Goal: Task Accomplishment & Management: Manage account settings

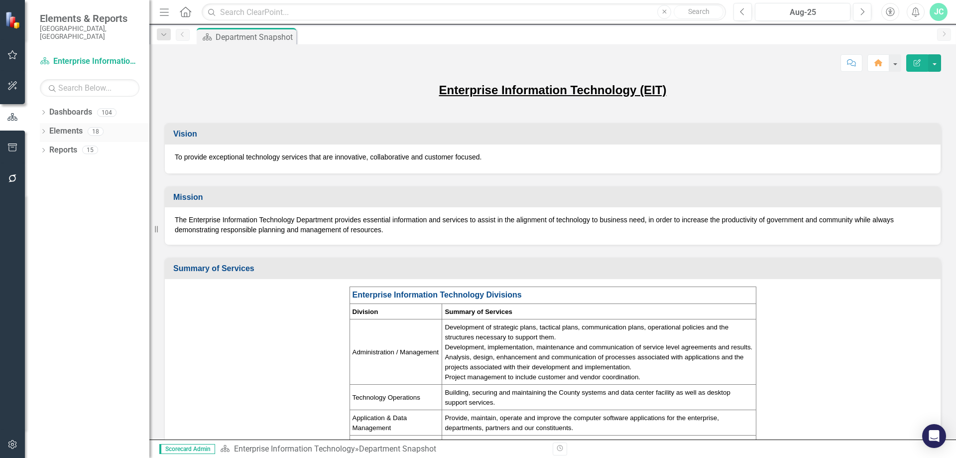
click at [43, 129] on icon at bounding box center [43, 131] width 2 height 4
click at [81, 163] on link "Action Actions" at bounding box center [74, 168] width 40 height 11
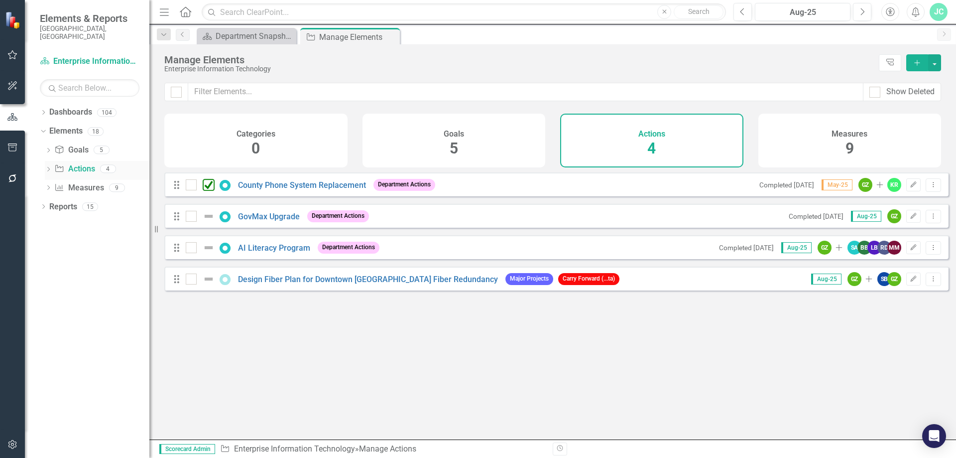
click at [46, 167] on icon "Dropdown" at bounding box center [48, 169] width 7 height 5
click at [103, 198] on div "GovMax Upgrade" at bounding box center [111, 202] width 61 height 9
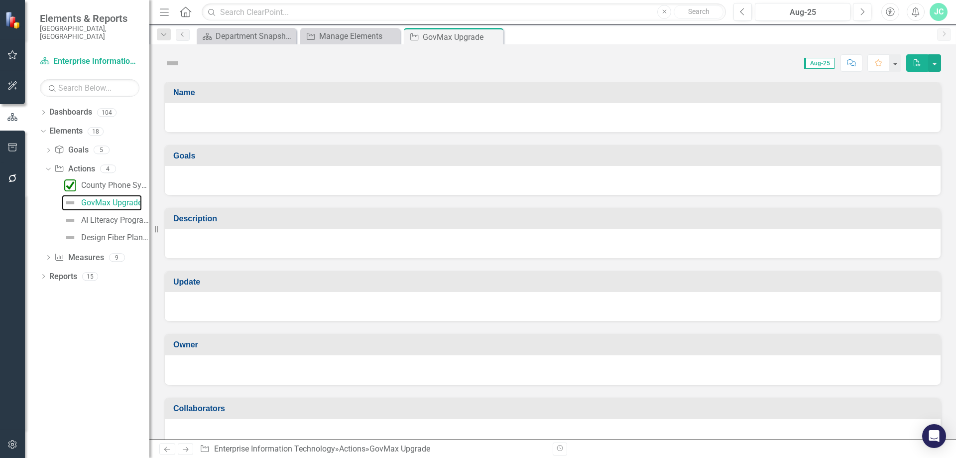
checkbox input "true"
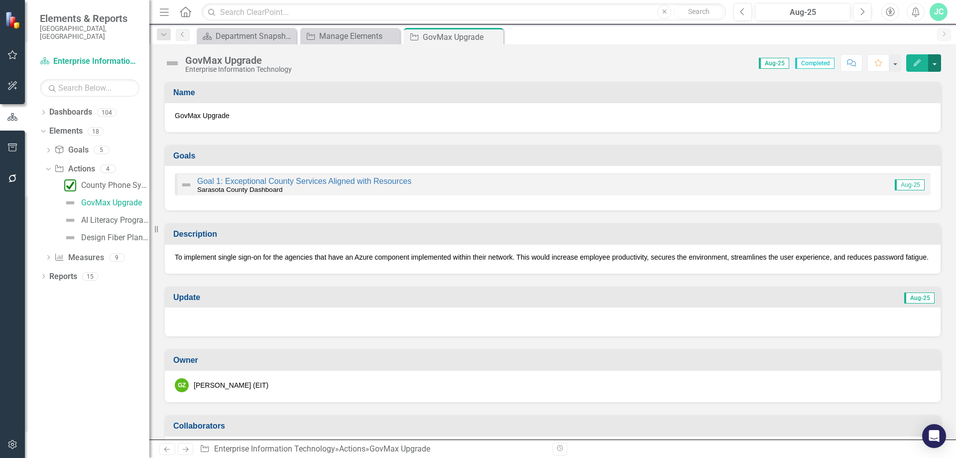
click at [938, 63] on button "button" at bounding box center [935, 62] width 13 height 17
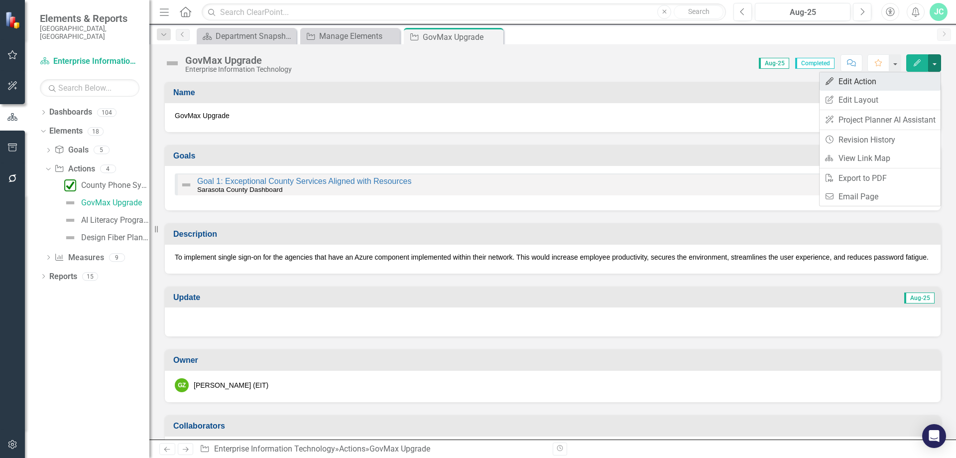
click at [866, 82] on link "Edit Edit Action" at bounding box center [880, 81] width 121 height 18
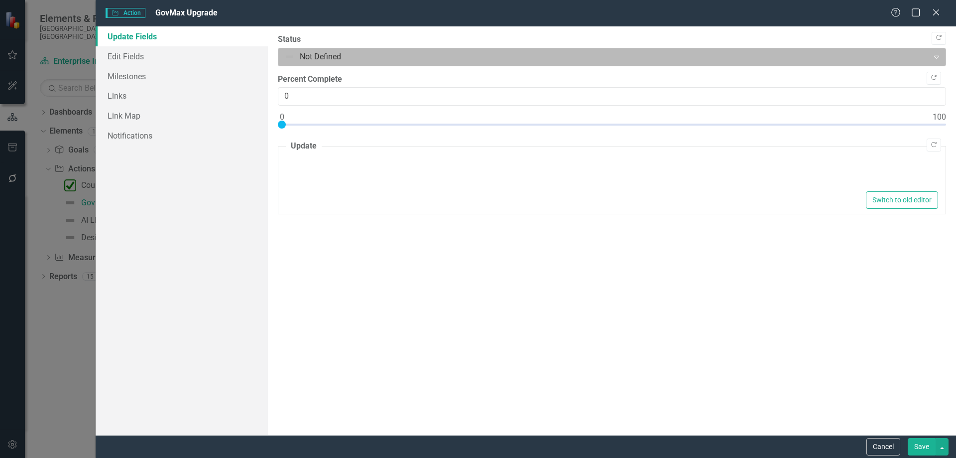
click at [336, 55] on div at bounding box center [604, 56] width 638 height 13
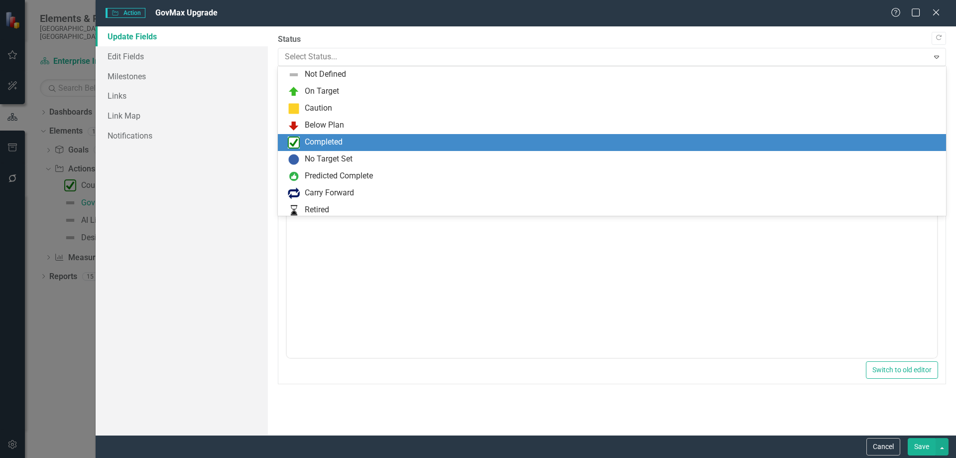
click at [327, 138] on div "Completed" at bounding box center [324, 141] width 38 height 11
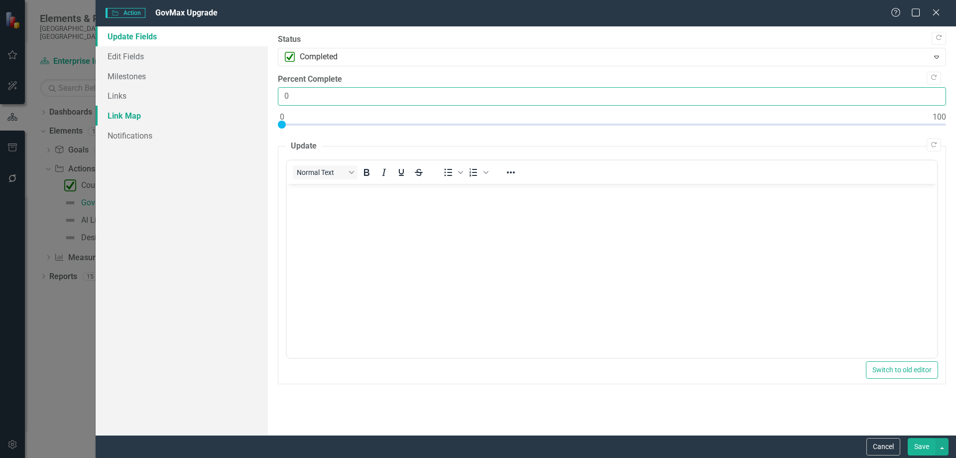
drag, startPoint x: 301, startPoint y: 93, endPoint x: 245, endPoint y: 108, distance: 58.2
click at [245, 108] on div "Update Fields Edit Fields Milestones Links Link Map Notifications "Update" fiel…" at bounding box center [526, 230] width 861 height 408
type input "100"
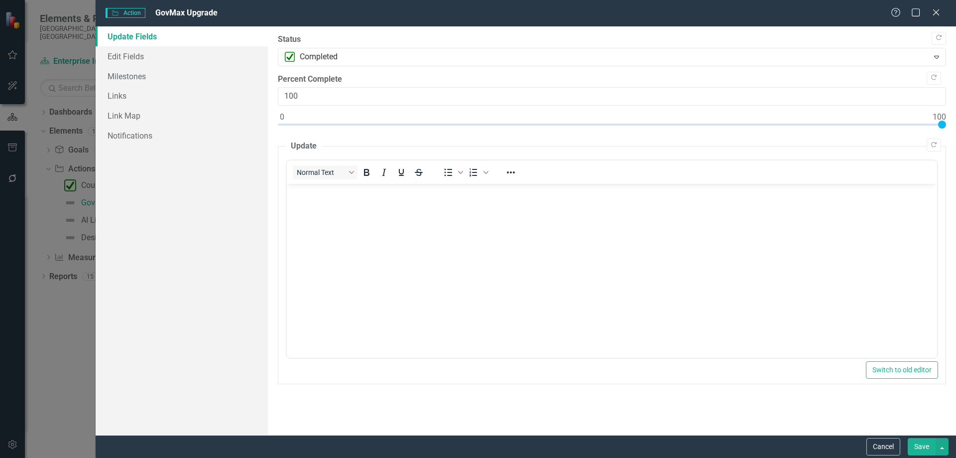
click at [932, 445] on button "Save" at bounding box center [922, 446] width 28 height 17
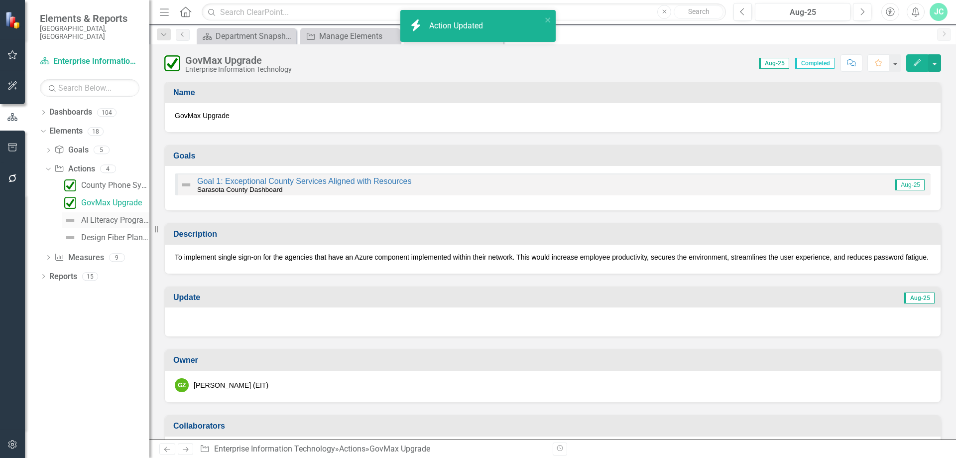
click at [104, 216] on div "AI Literacy Program" at bounding box center [115, 220] width 68 height 9
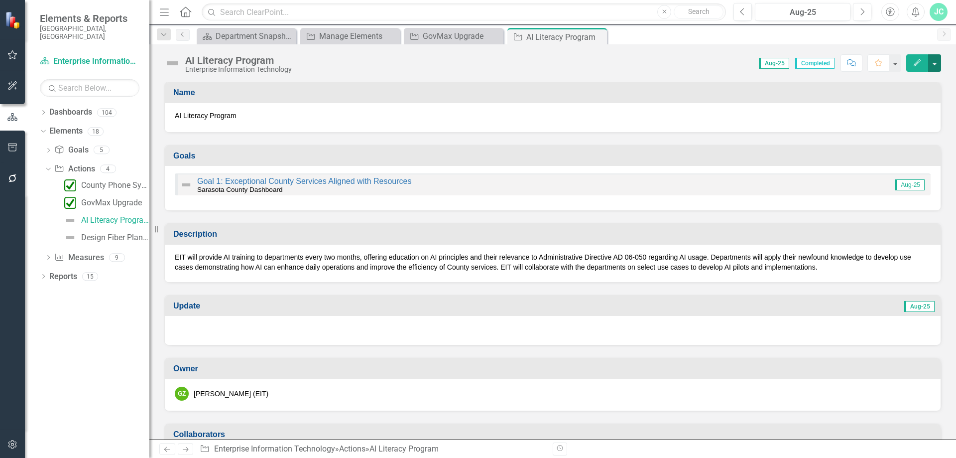
click at [936, 60] on button "button" at bounding box center [935, 62] width 13 height 17
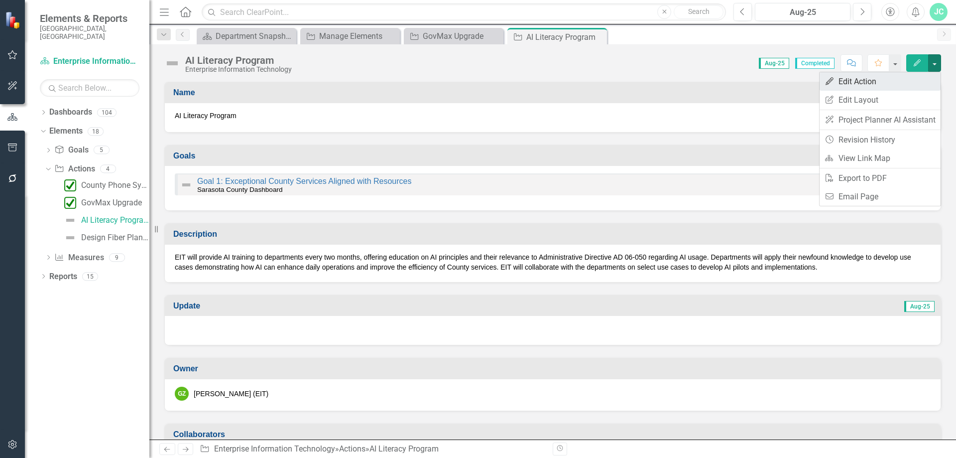
click at [872, 83] on link "Edit Edit Action" at bounding box center [880, 81] width 121 height 18
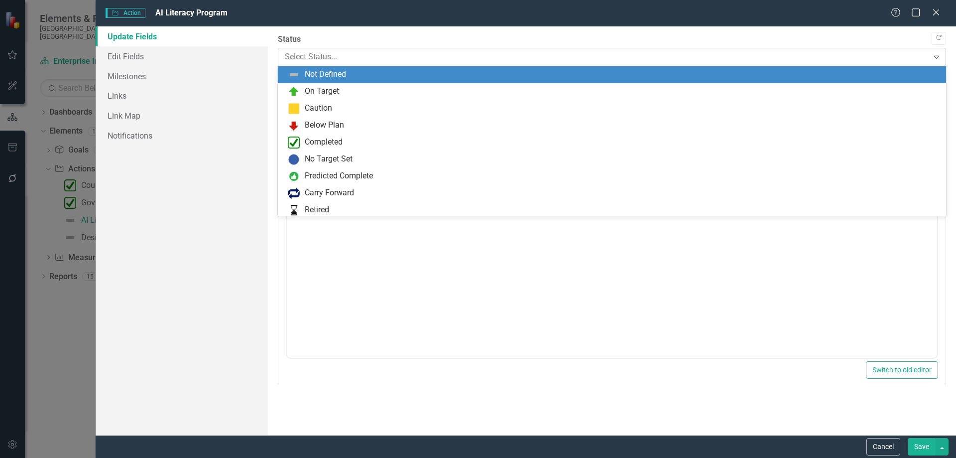
click at [356, 61] on div at bounding box center [604, 56] width 638 height 13
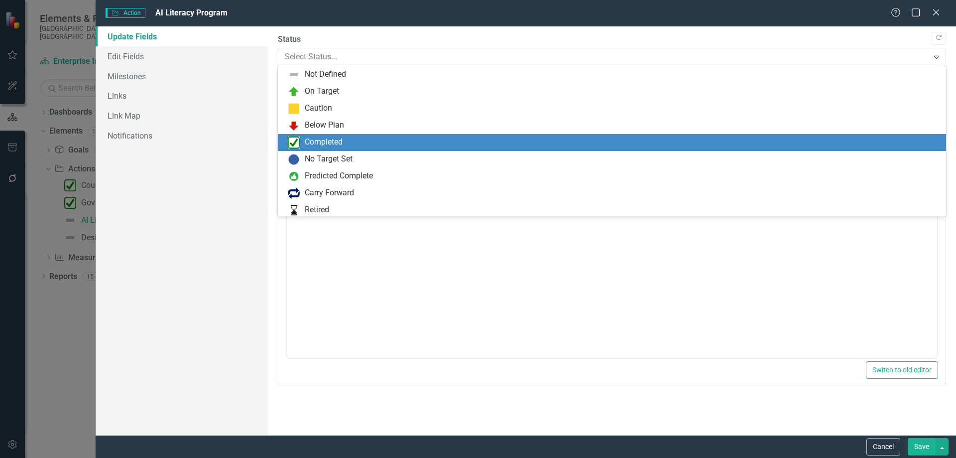
click at [352, 144] on div "Completed" at bounding box center [614, 142] width 653 height 12
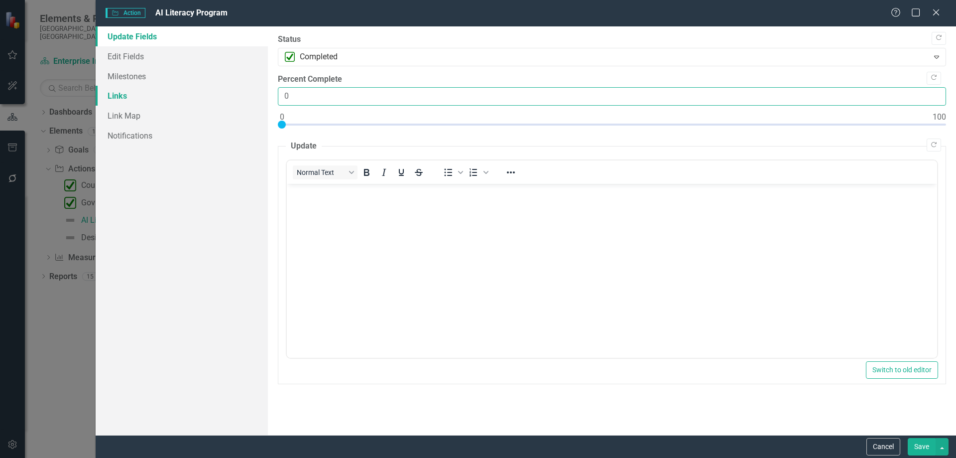
drag, startPoint x: 282, startPoint y: 95, endPoint x: 262, endPoint y: 94, distance: 20.4
click at [262, 94] on div "Update Fields Edit Fields Milestones Links Link Map Notifications "Update" fiel…" at bounding box center [526, 230] width 861 height 408
drag, startPoint x: 295, startPoint y: 98, endPoint x: 271, endPoint y: 101, distance: 24.0
click at [271, 101] on div ""Update" fields in ClearPoint are the fields that change from reporting period …" at bounding box center [612, 230] width 688 height 408
type input "100"
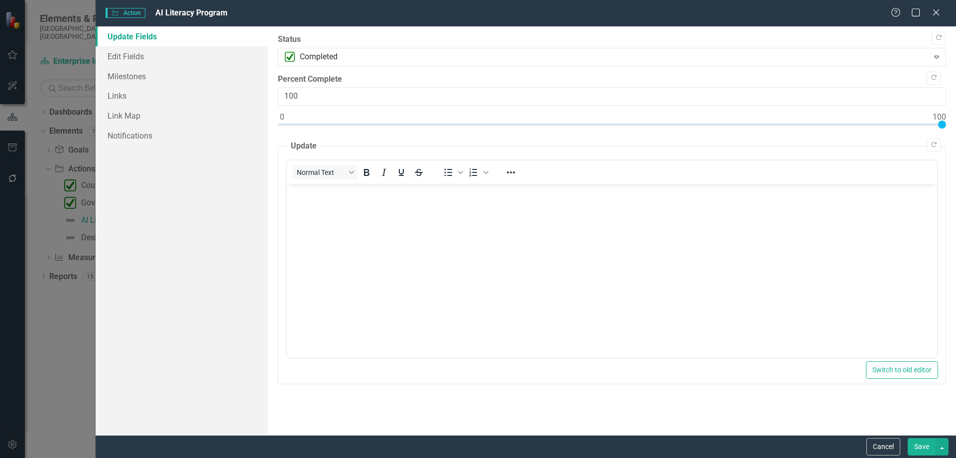
click at [926, 443] on button "Save" at bounding box center [922, 446] width 28 height 17
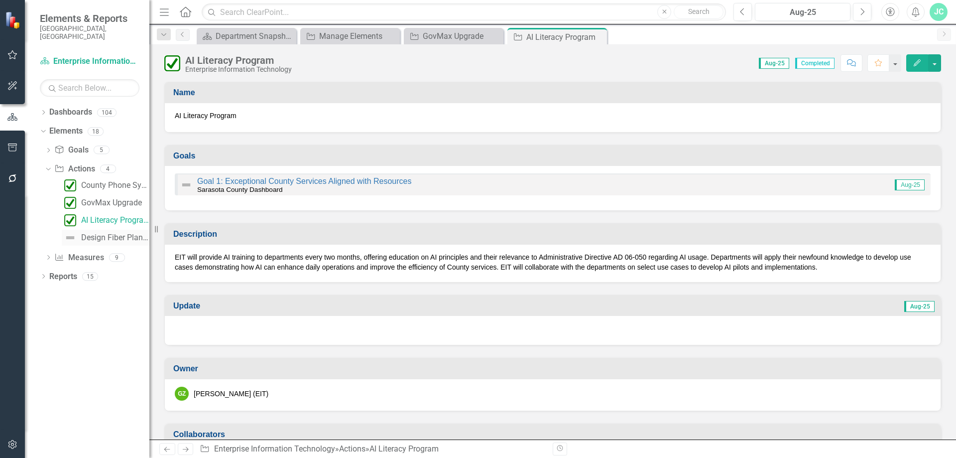
click at [104, 233] on div "Design Fiber Plan for Downtown [GEOGRAPHIC_DATA] Fiber Redundancy" at bounding box center [115, 237] width 68 height 9
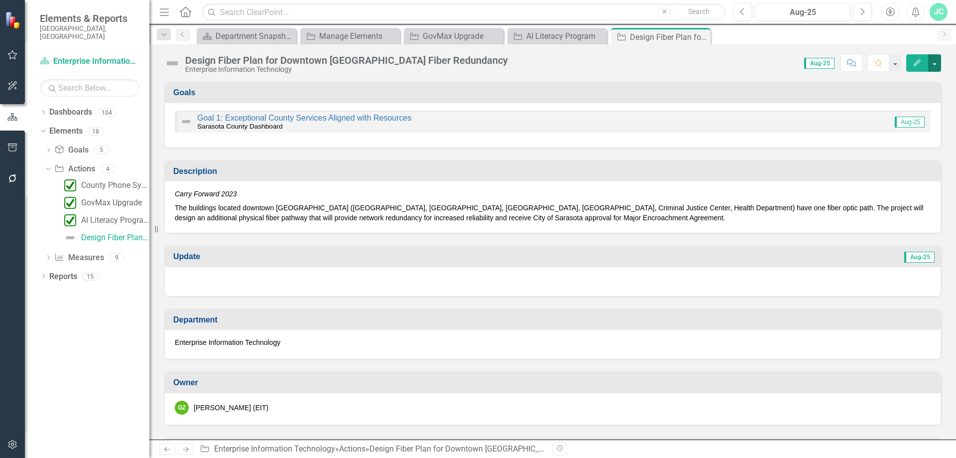
click at [937, 58] on button "button" at bounding box center [935, 62] width 13 height 17
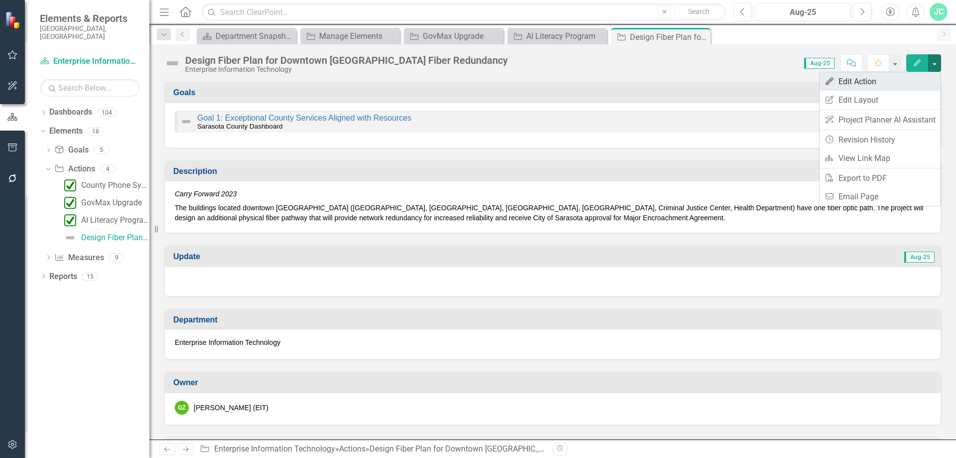
click at [856, 85] on link "Edit Edit Action" at bounding box center [880, 81] width 121 height 18
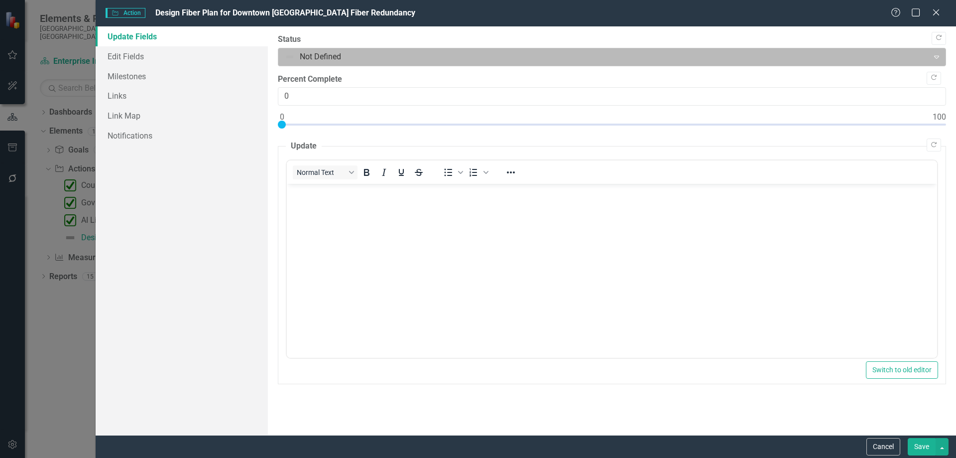
click at [357, 57] on div at bounding box center [604, 56] width 638 height 13
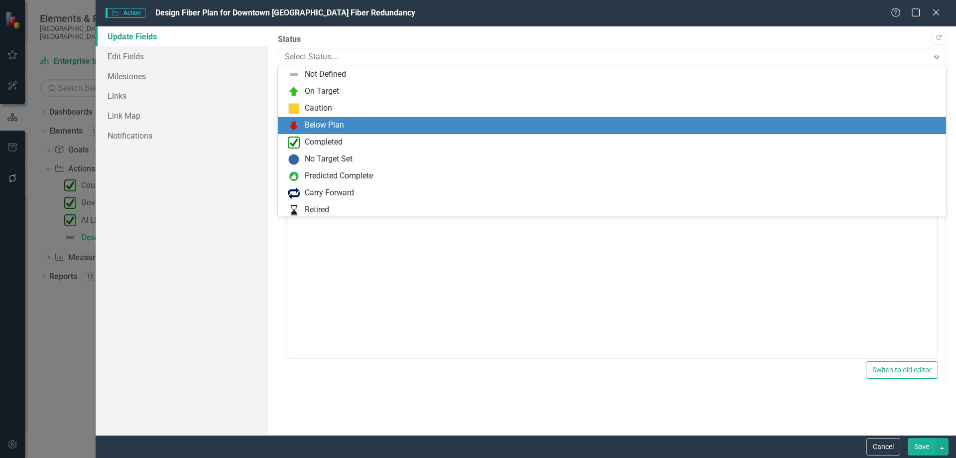
click at [333, 123] on div "Below Plan" at bounding box center [324, 125] width 39 height 11
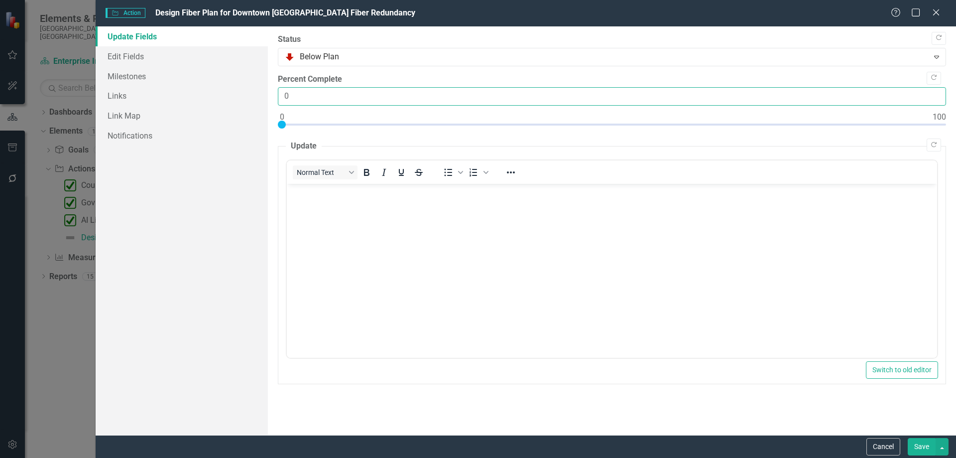
drag, startPoint x: 303, startPoint y: 101, endPoint x: 270, endPoint y: 104, distance: 32.5
click at [270, 104] on div ""Update" fields in ClearPoint are the fields that change from reporting period …" at bounding box center [612, 230] width 688 height 408
type input "30"
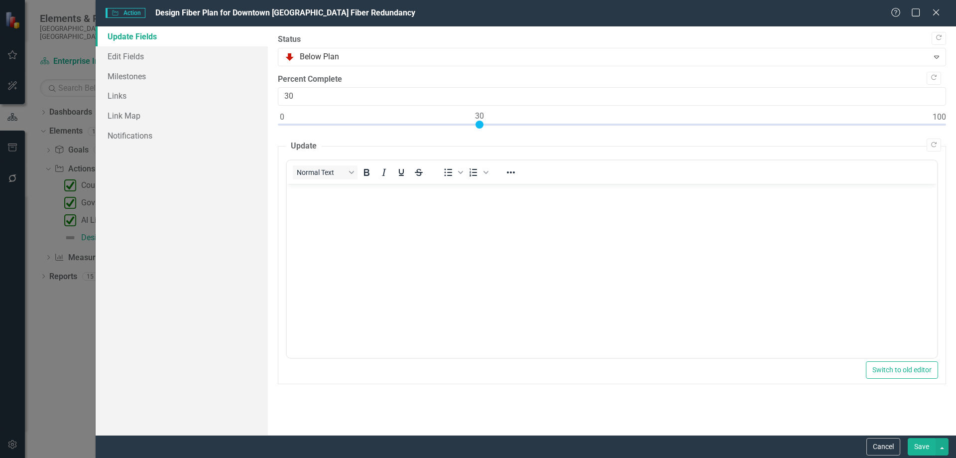
click at [361, 219] on body "Rich Text Area. Press ALT-0 for help." at bounding box center [611, 258] width 651 height 149
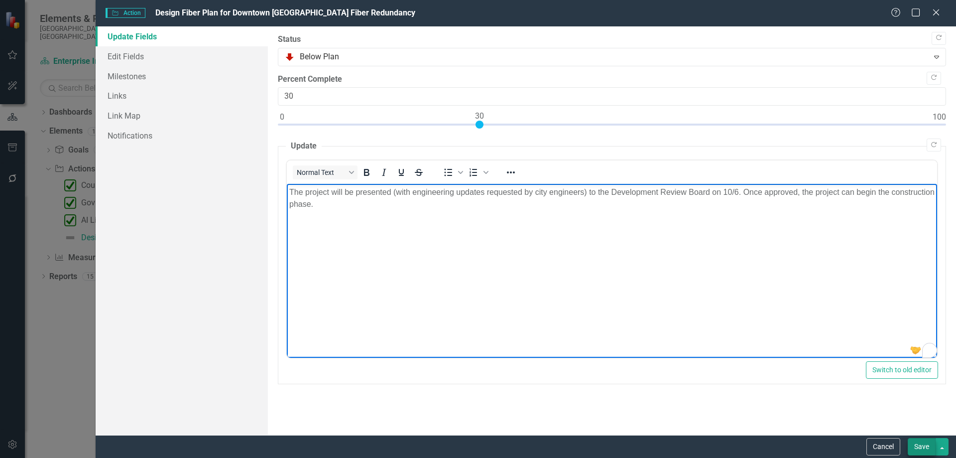
click at [922, 441] on button "Save" at bounding box center [922, 446] width 28 height 17
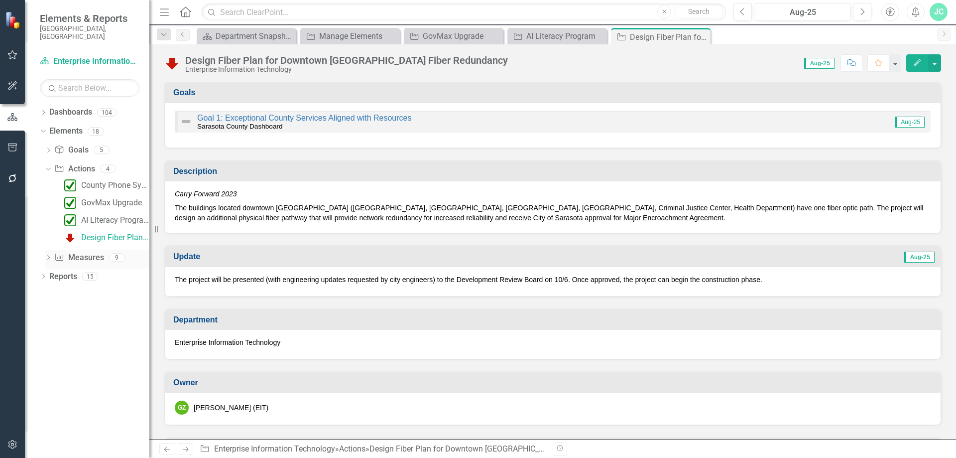
click at [47, 256] on icon "Dropdown" at bounding box center [48, 258] width 7 height 5
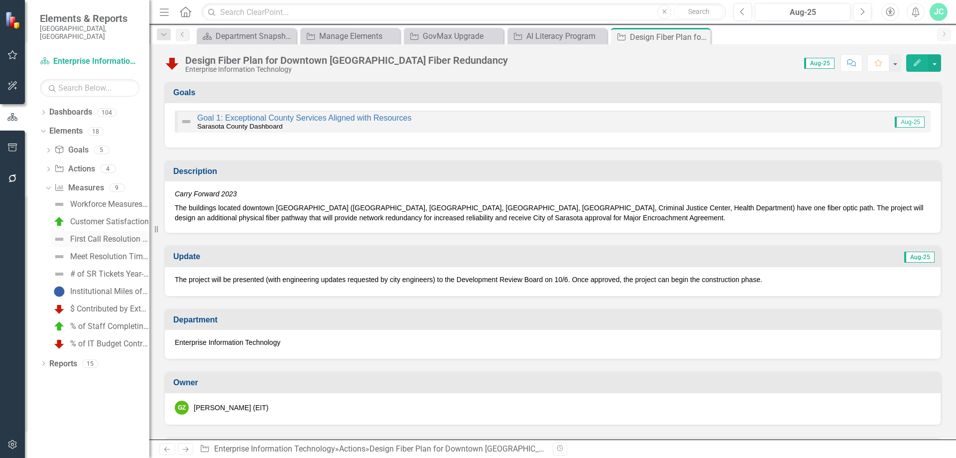
click at [93, 235] on div "First Call Resolution (% of Service Requests - Monthly)" at bounding box center [109, 239] width 79 height 9
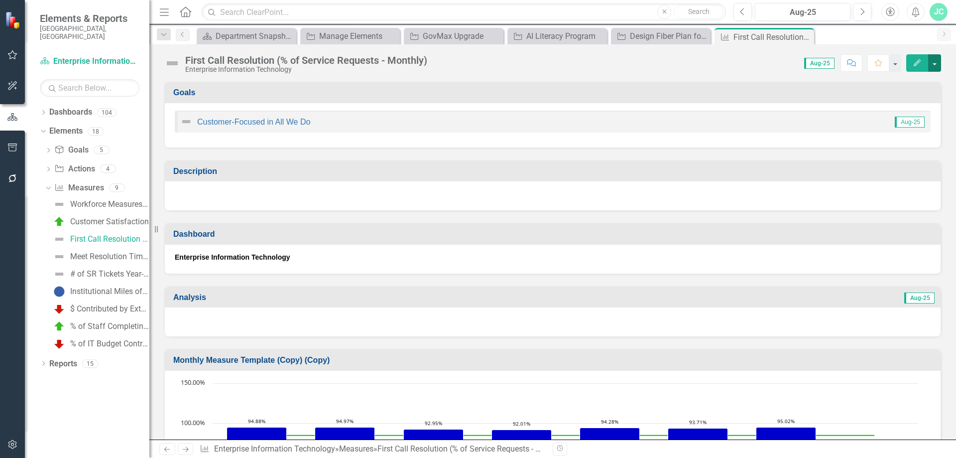
click at [936, 65] on button "button" at bounding box center [935, 62] width 13 height 17
click at [898, 85] on link "Edit Edit Measure" at bounding box center [892, 81] width 97 height 18
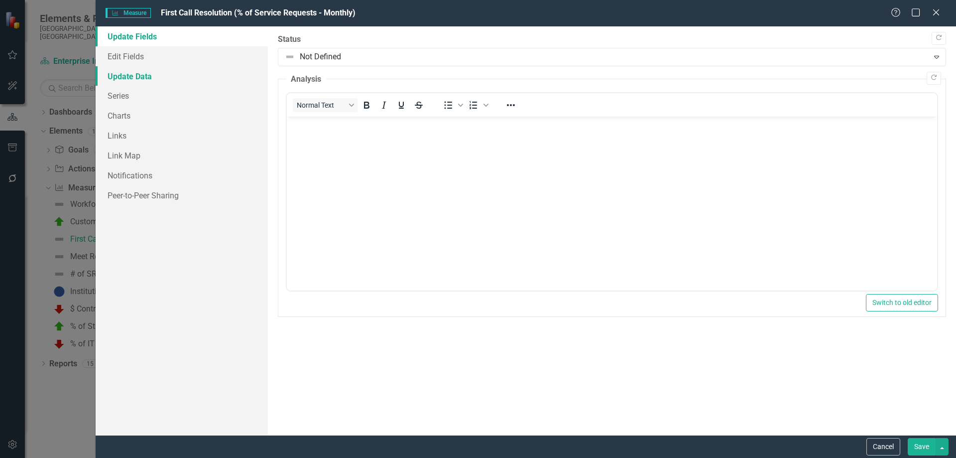
click at [128, 76] on link "Update Data" at bounding box center [182, 76] width 172 height 20
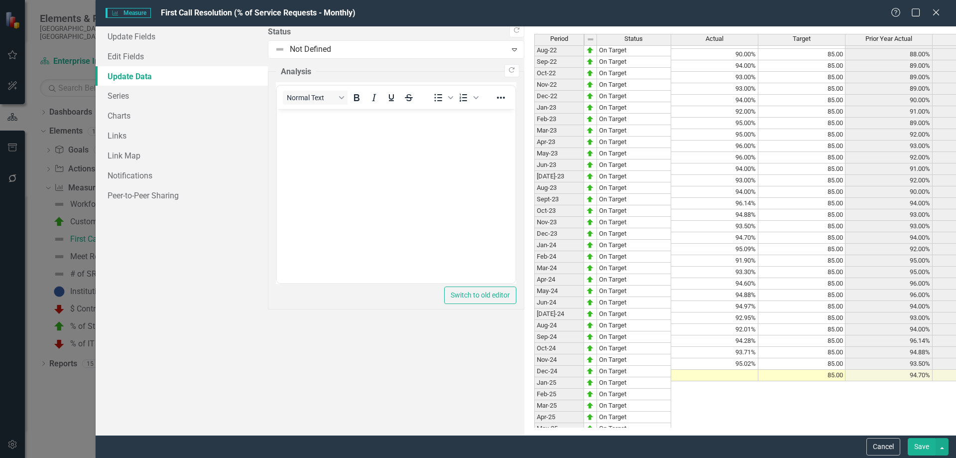
scroll to position [1304, 0]
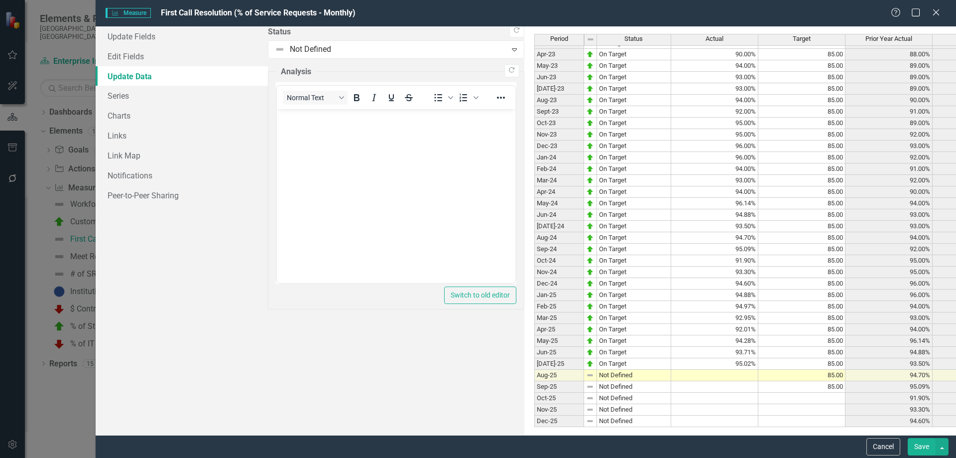
click at [534, 376] on tbody "Dec-21 On Target Jan-22 Below Plan Feb-22 On Target Mar-22 On Target Apr-22 On …" at bounding box center [602, 146] width 137 height 562
click at [597, 376] on td "Not Defined" at bounding box center [634, 375] width 74 height 11
click at [597, 373] on td "Not Defined" at bounding box center [634, 375] width 74 height 11
click at [534, 315] on div "Period Status Actual Target Prior Year Actual FYTD Actual PYTD Actual YTD Targe…" at bounding box center [868, 231] width 668 height 394
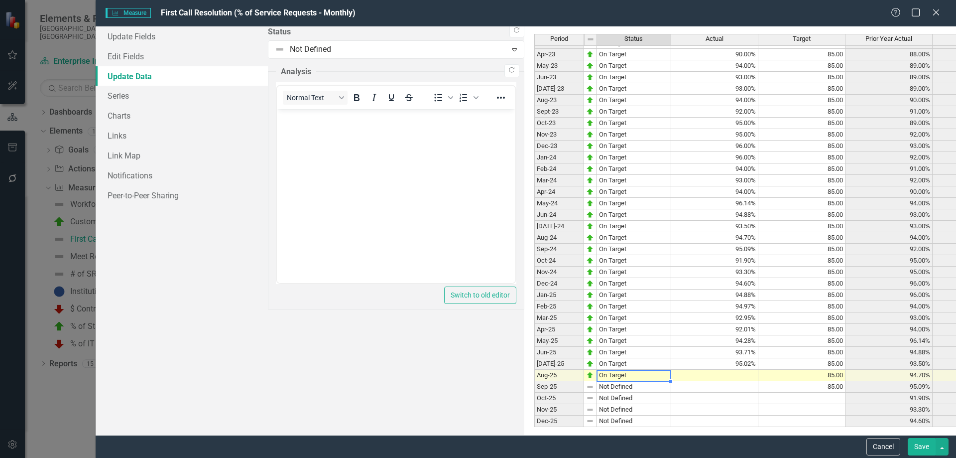
click at [671, 373] on td at bounding box center [714, 375] width 87 height 11
type textarea "95.88"
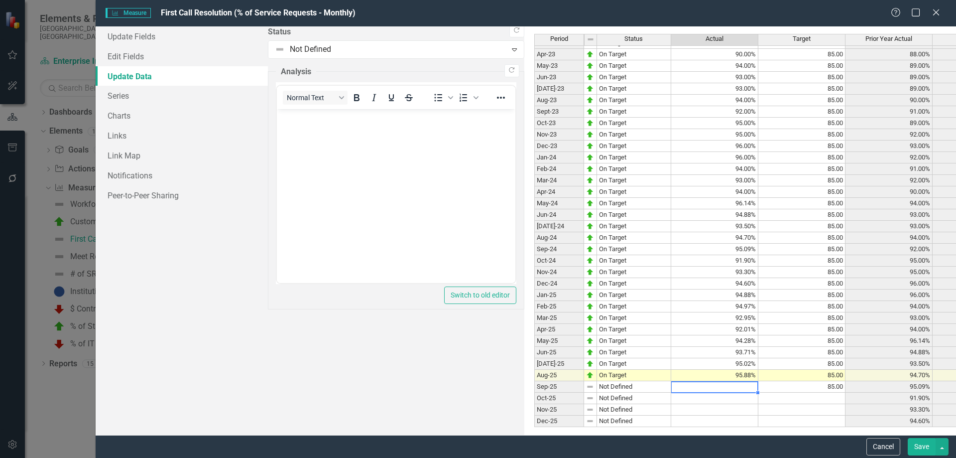
click at [923, 446] on button "Save" at bounding box center [922, 446] width 28 height 17
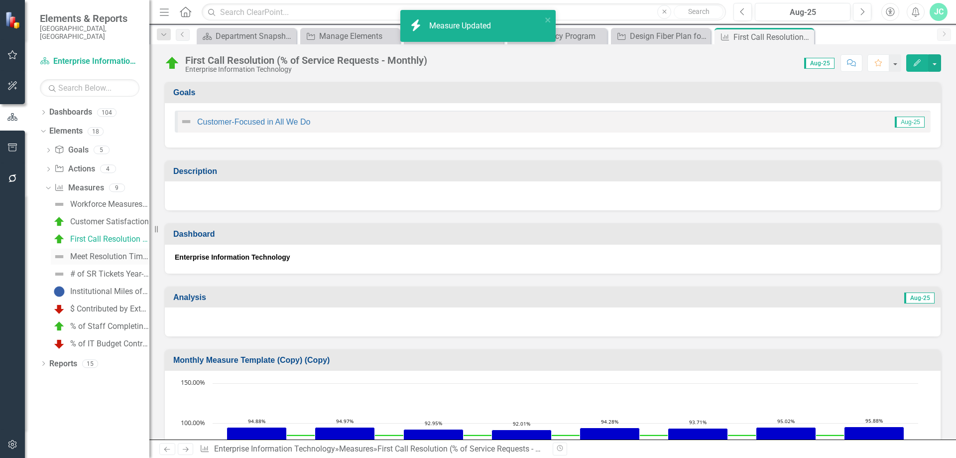
click at [89, 252] on div "Meet Resolution Times of Service Levels (SLAs)" at bounding box center [109, 256] width 79 height 9
